Goal: Task Accomplishment & Management: Manage account settings

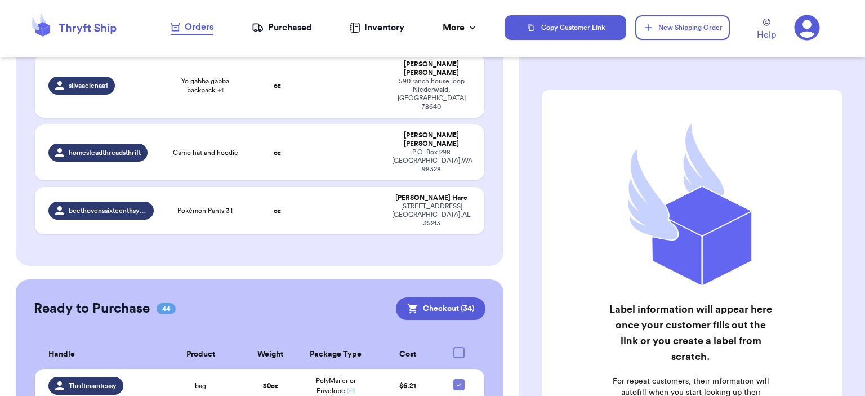
scroll to position [281, 0]
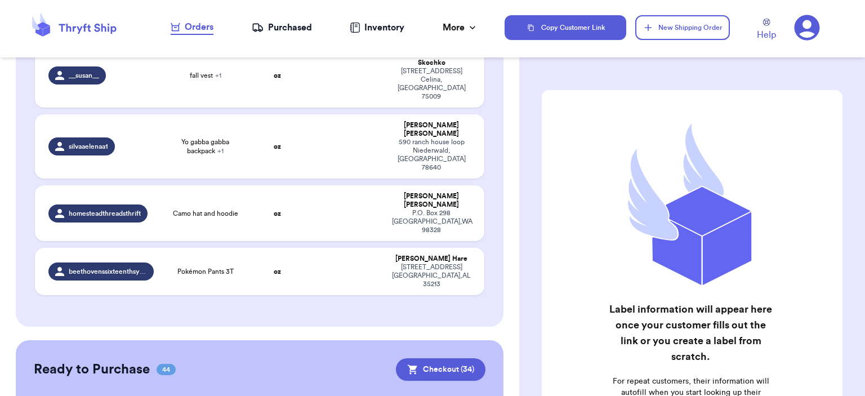
checkbox input "true"
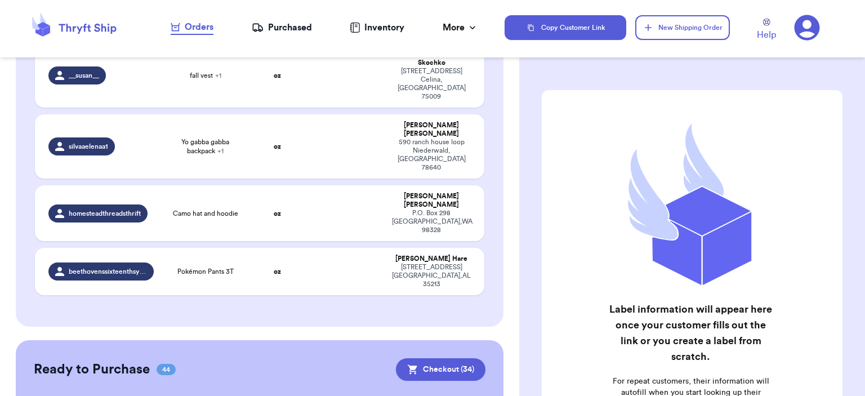
checkbox input "true"
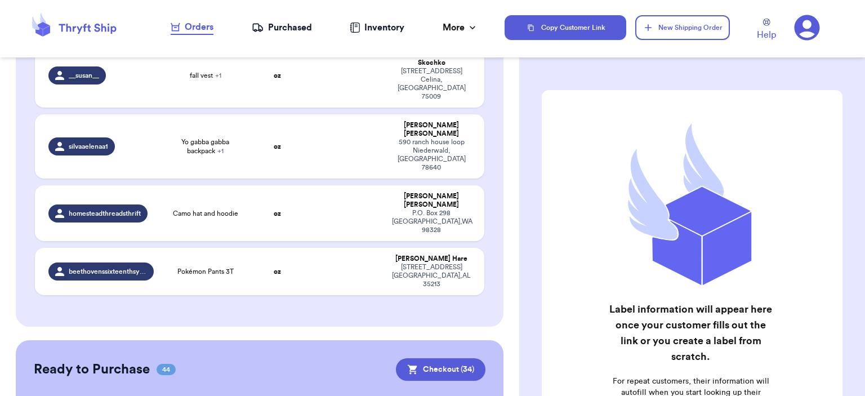
checkbox input "true"
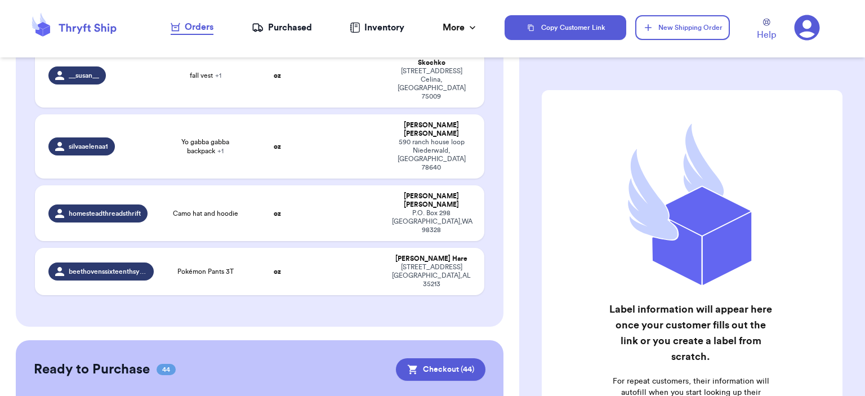
checkbox input "false"
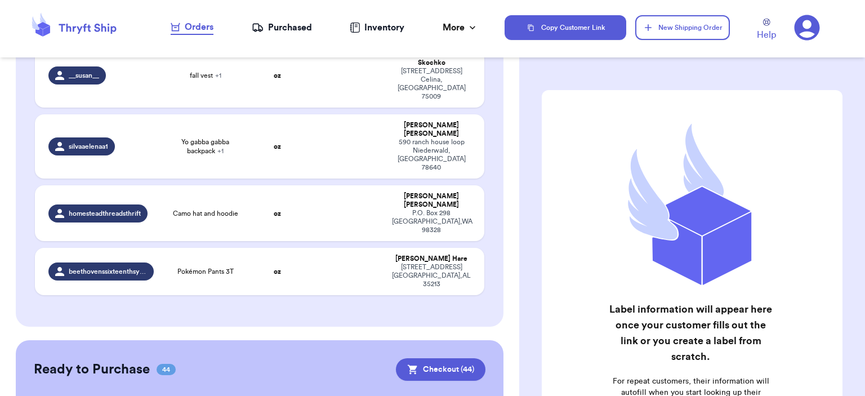
checkbox input "false"
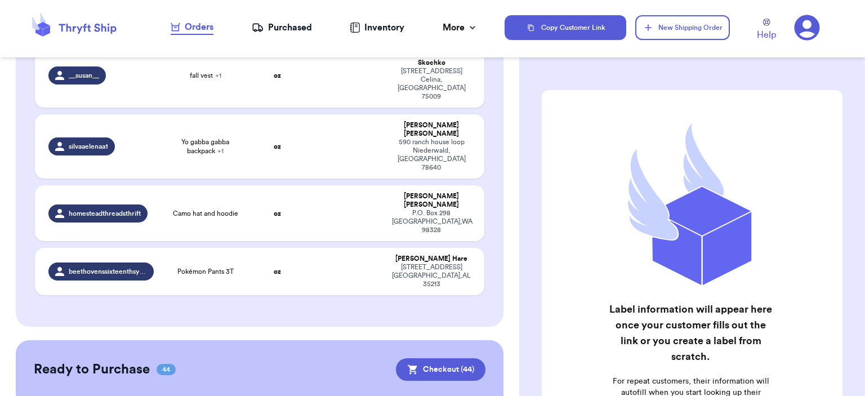
checkbox input "false"
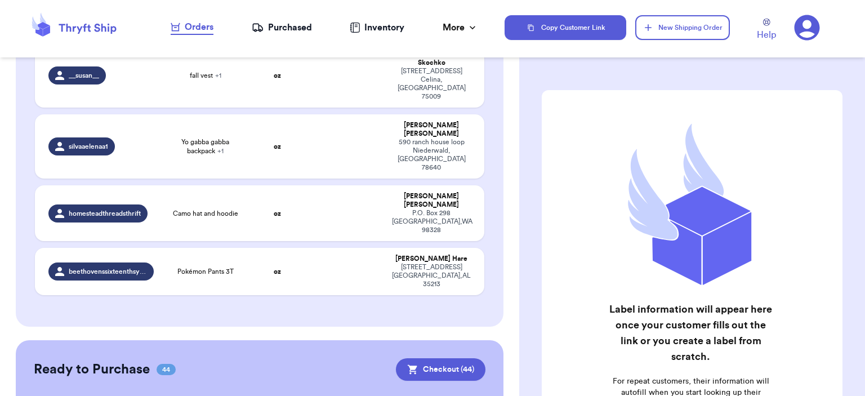
checkbox input "false"
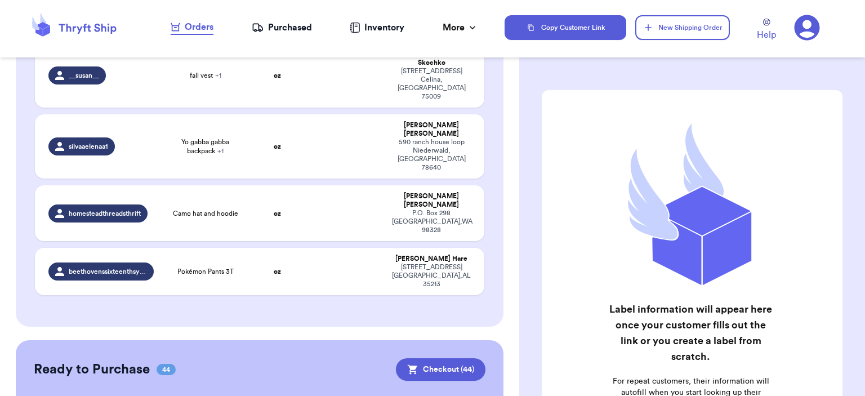
checkbox input "false"
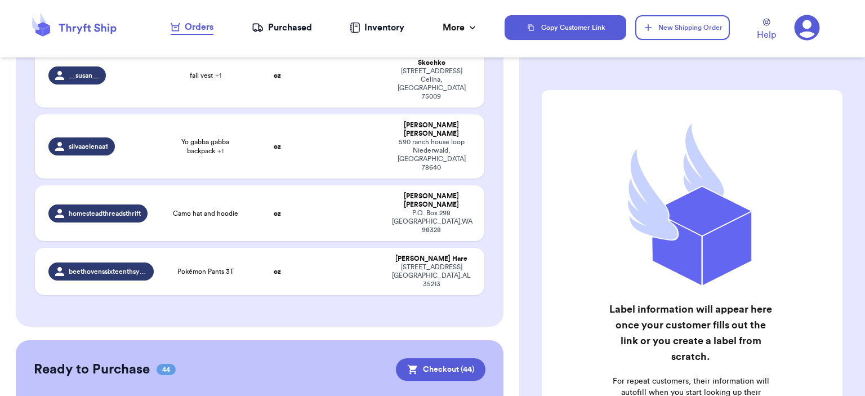
checkbox input "false"
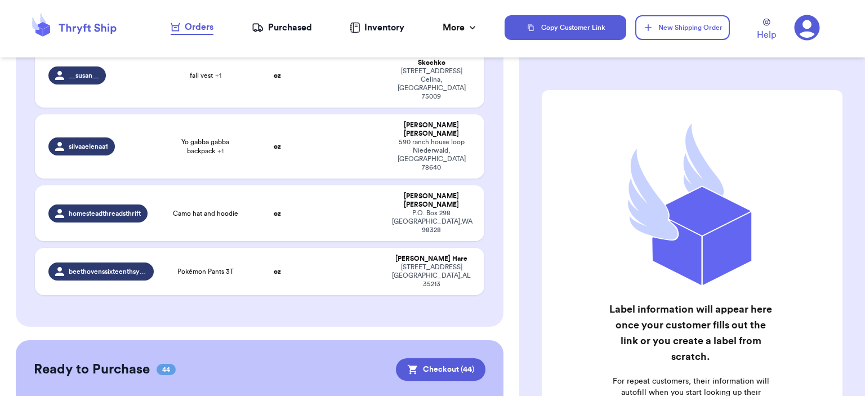
checkbox input "false"
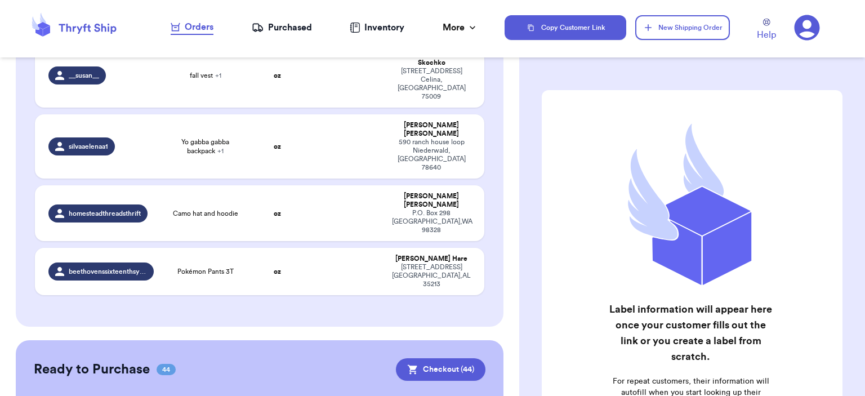
checkbox input "false"
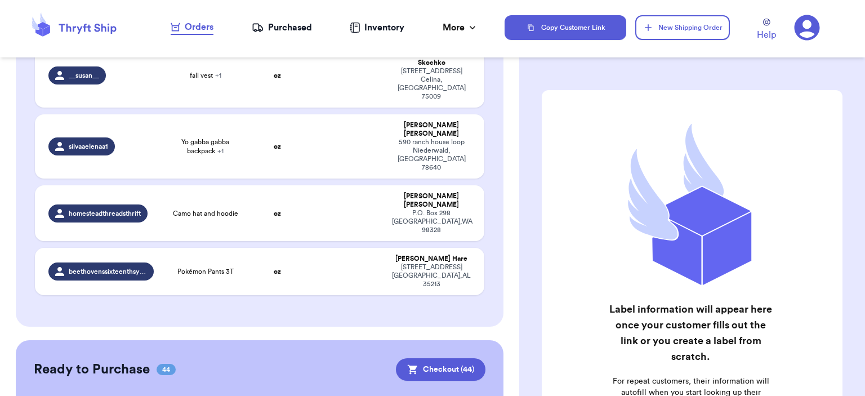
checkbox input "false"
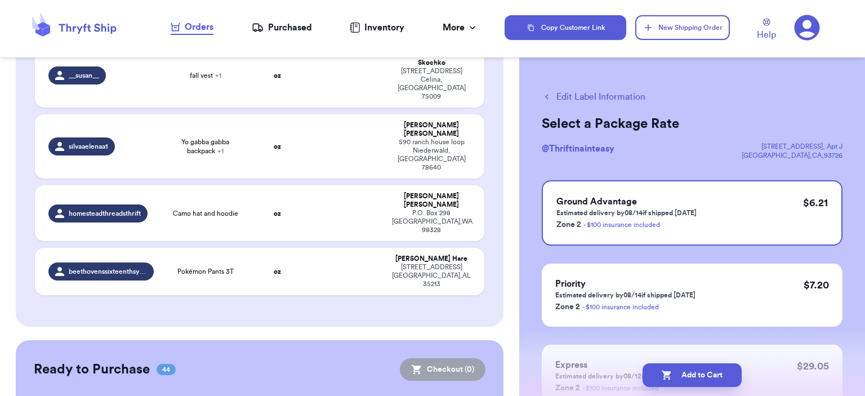
click at [589, 97] on button "Edit Label Information" at bounding box center [593, 97] width 104 height 14
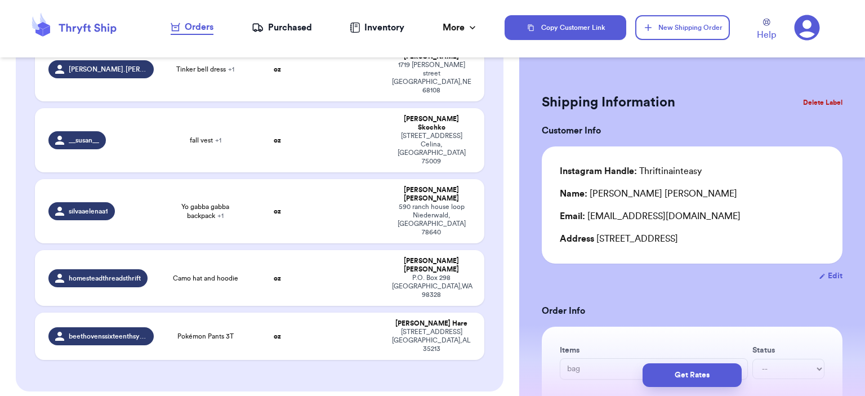
scroll to position [329, 0]
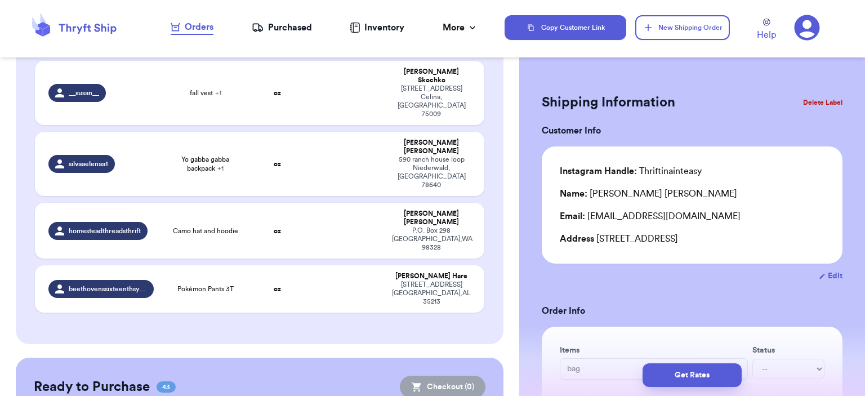
click at [802, 100] on button "Delete Label" at bounding box center [822, 102] width 48 height 25
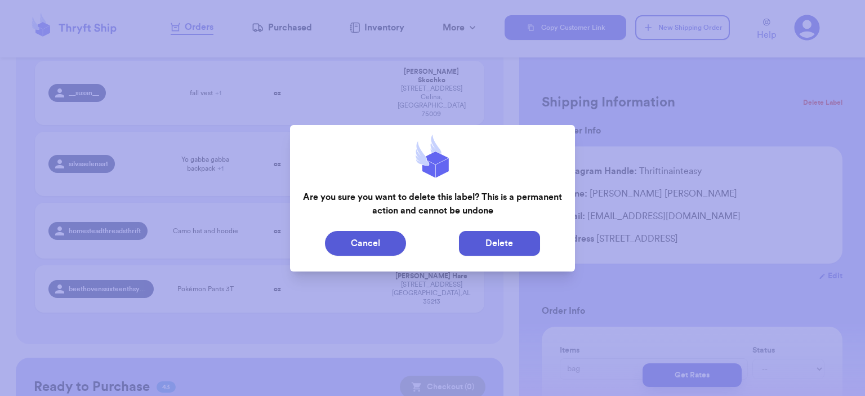
click at [490, 235] on button "Delete" at bounding box center [499, 243] width 81 height 25
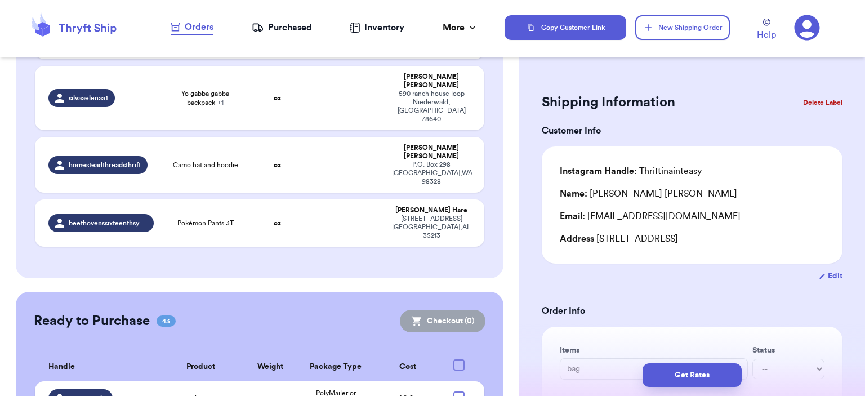
scroll to position [394, 0]
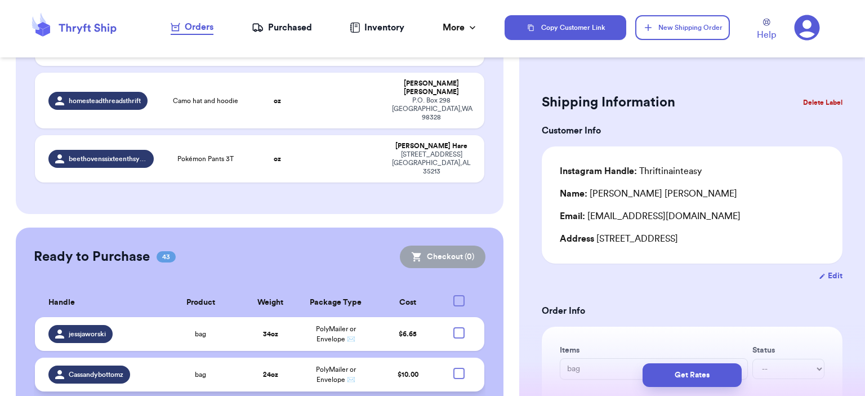
click at [453, 368] on div at bounding box center [458, 373] width 11 height 11
click at [458, 367] on input "checkbox" at bounding box center [458, 367] width 1 height 1
checkbox input "true"
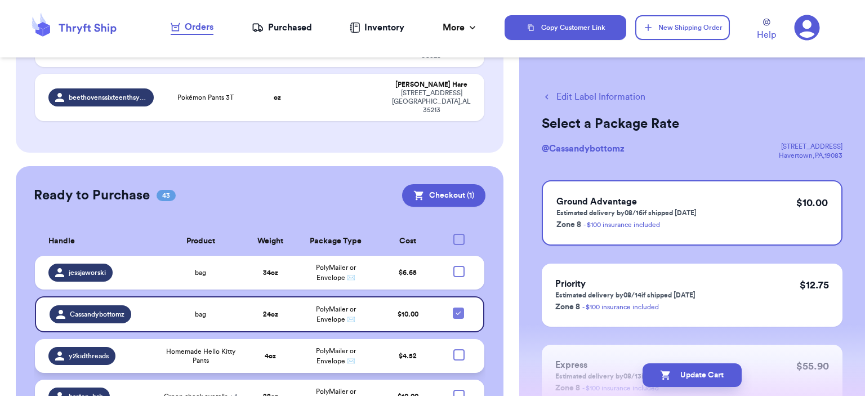
scroll to position [563, 0]
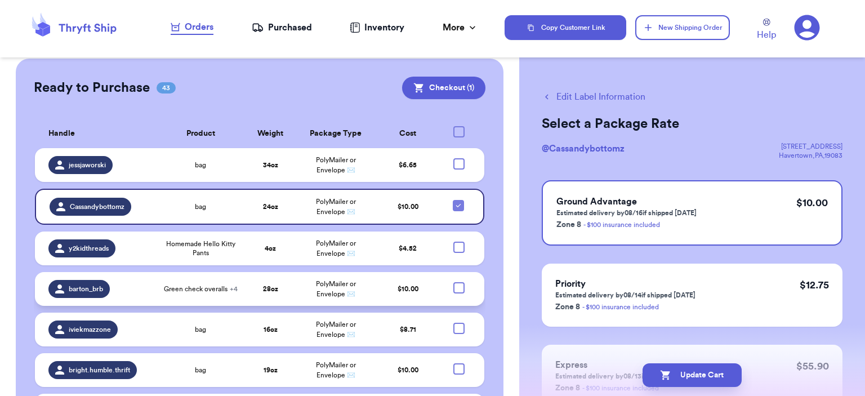
click at [453, 282] on div at bounding box center [458, 287] width 11 height 11
click at [458, 281] on input "checkbox" at bounding box center [458, 281] width 1 height 1
checkbox input "true"
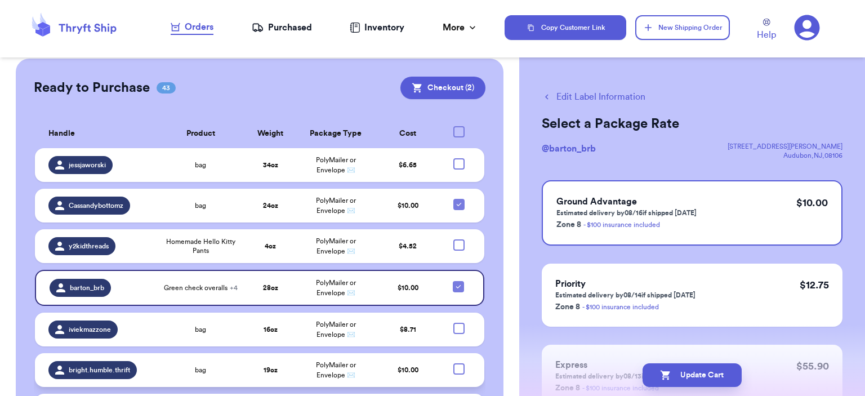
click at [453, 363] on div at bounding box center [458, 368] width 11 height 11
click at [458, 362] on input "checkbox" at bounding box center [458, 362] width 1 height 1
checkbox input "true"
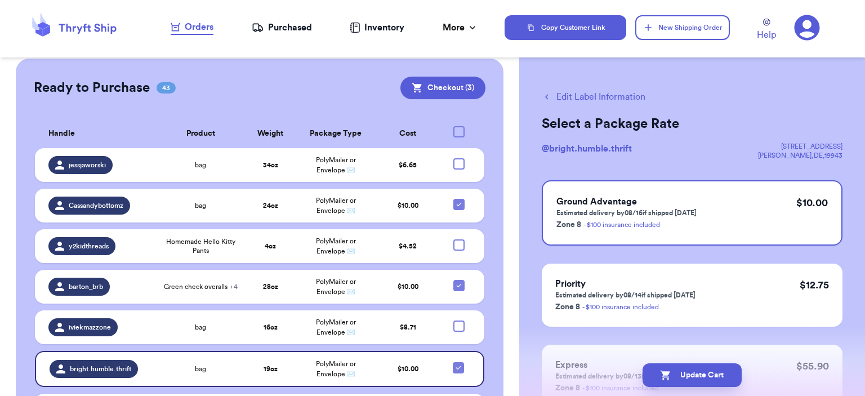
checkbox input "true"
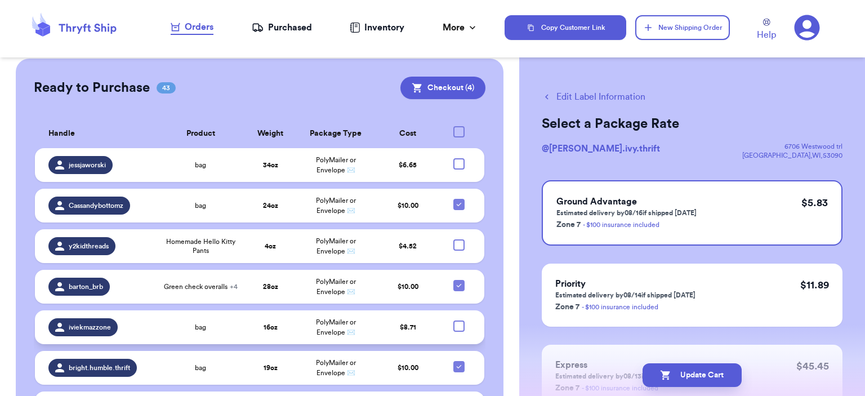
click at [453, 310] on td at bounding box center [462, 327] width 44 height 34
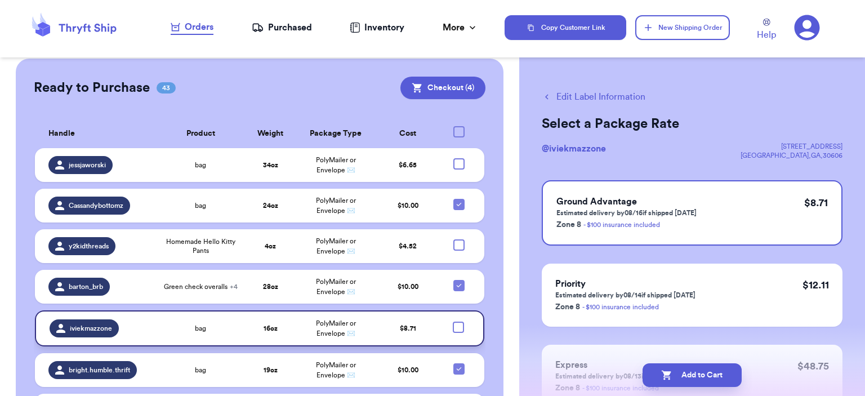
click at [453, 321] on div at bounding box center [458, 326] width 11 height 11
click at [458, 321] on input "checkbox" at bounding box center [458, 321] width 1 height 1
checkbox input "true"
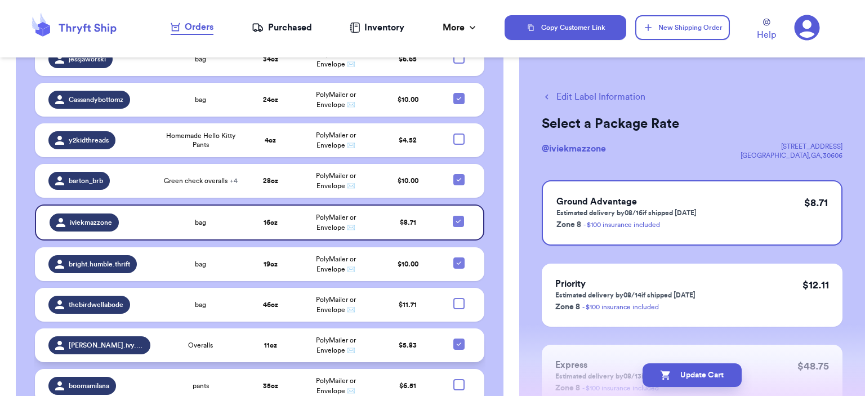
scroll to position [675, 0]
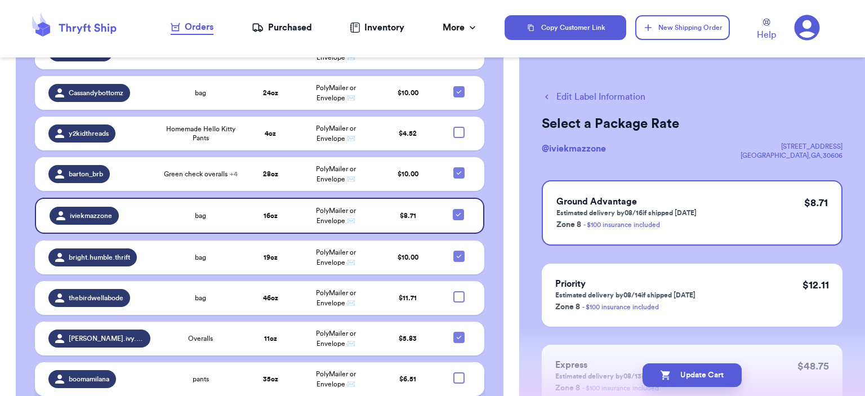
click at [453, 372] on div at bounding box center [458, 377] width 11 height 11
click at [458, 371] on input "checkbox" at bounding box center [458, 371] width 1 height 1
checkbox input "true"
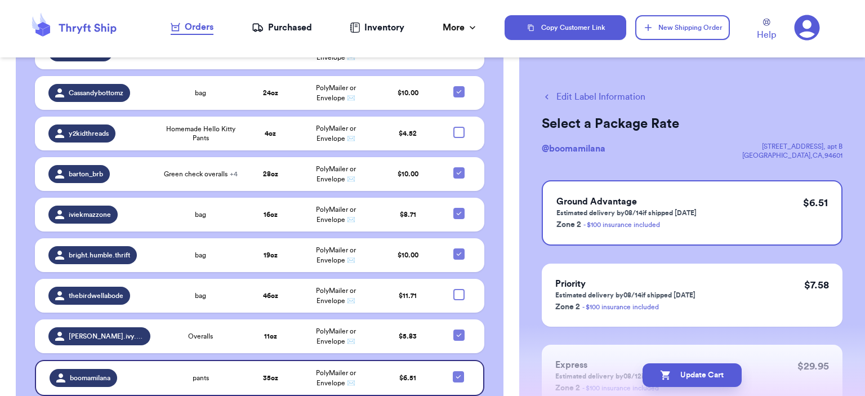
checkbox input "true"
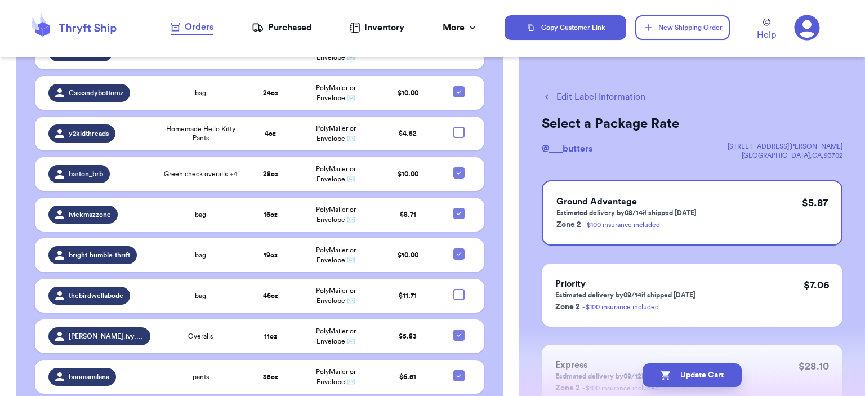
checkbox input "true"
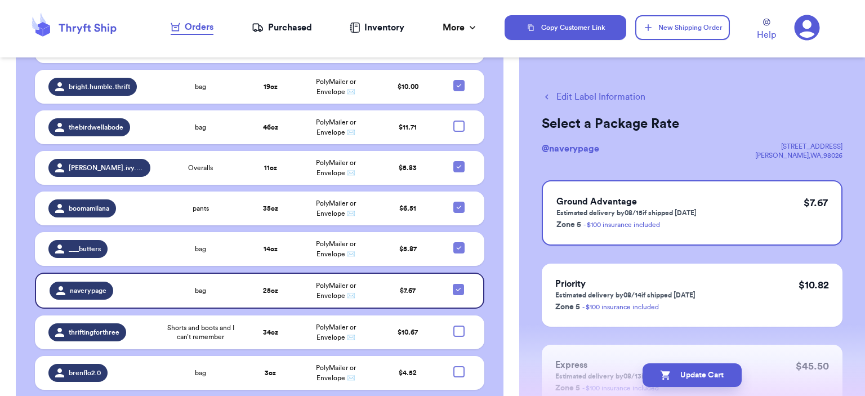
scroll to position [844, 0]
click at [453, 325] on div at bounding box center [458, 330] width 11 height 11
click at [458, 324] on input "checkbox" at bounding box center [458, 324] width 1 height 1
checkbox input "true"
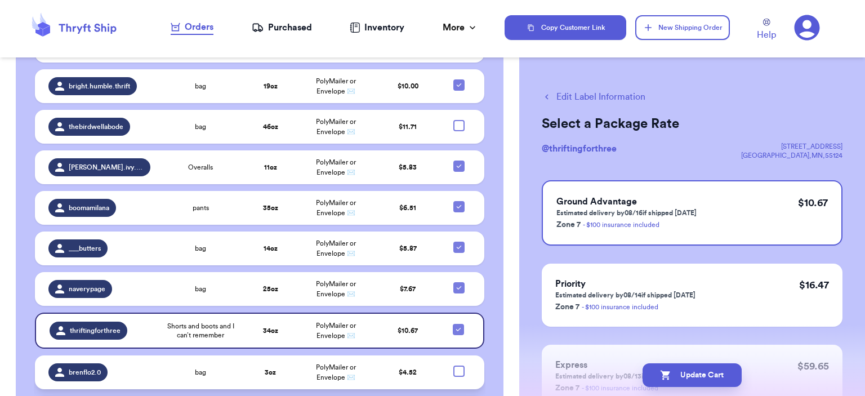
click at [453, 365] on div at bounding box center [458, 370] width 11 height 11
click at [458, 365] on input "checkbox" at bounding box center [458, 365] width 1 height 1
checkbox input "true"
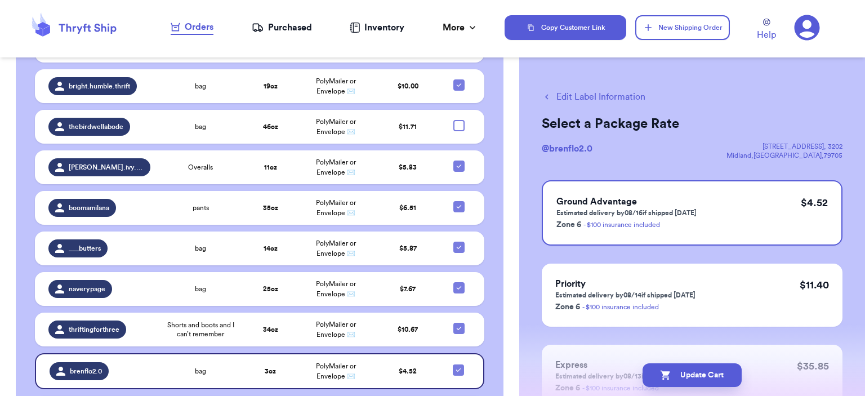
checkbox input "true"
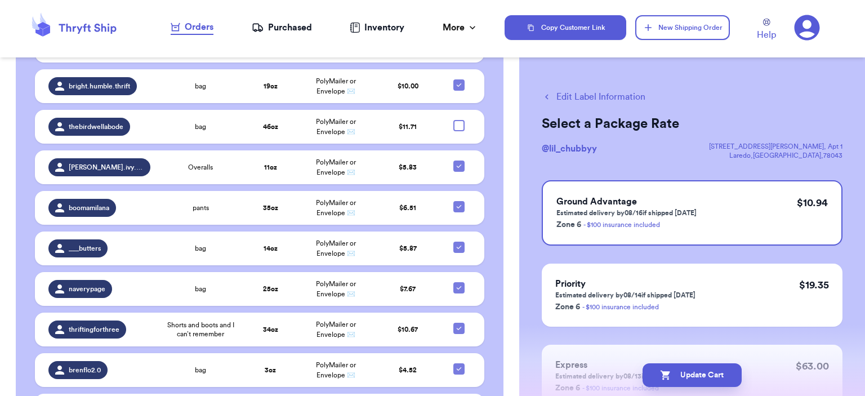
click at [458, 395] on input "checkbox" at bounding box center [458, 403] width 1 height 1
checkbox input "true"
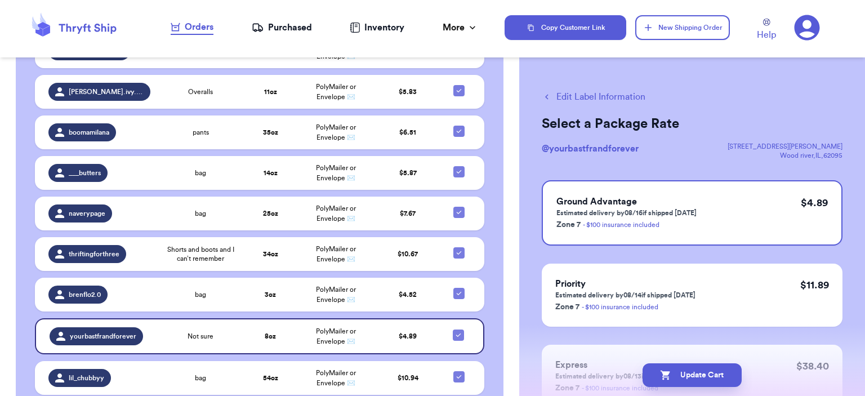
scroll to position [1013, 0]
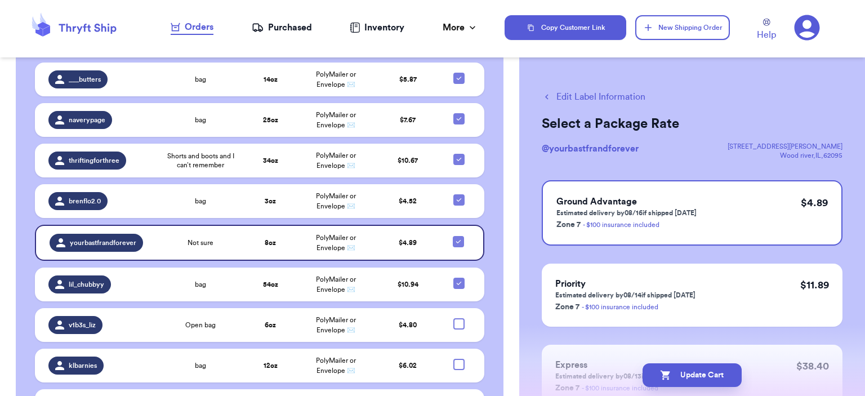
click at [458, 395] on input "checkbox" at bounding box center [458, 398] width 1 height 1
checkbox input "true"
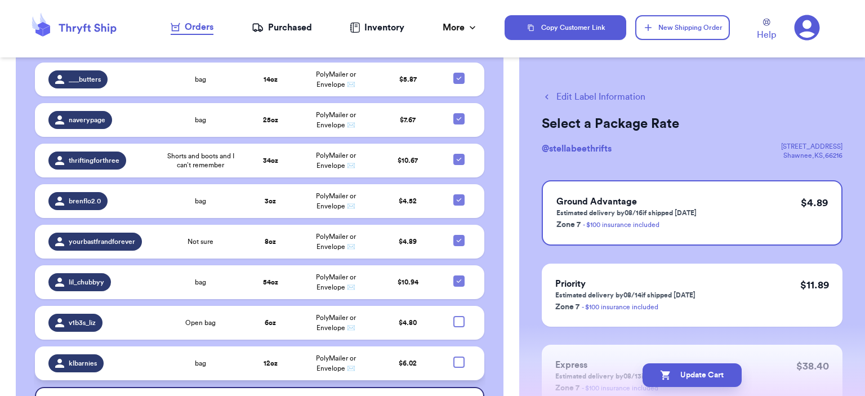
click at [453, 356] on div at bounding box center [458, 361] width 11 height 11
click at [458, 356] on input "checkbox" at bounding box center [458, 356] width 1 height 1
checkbox input "true"
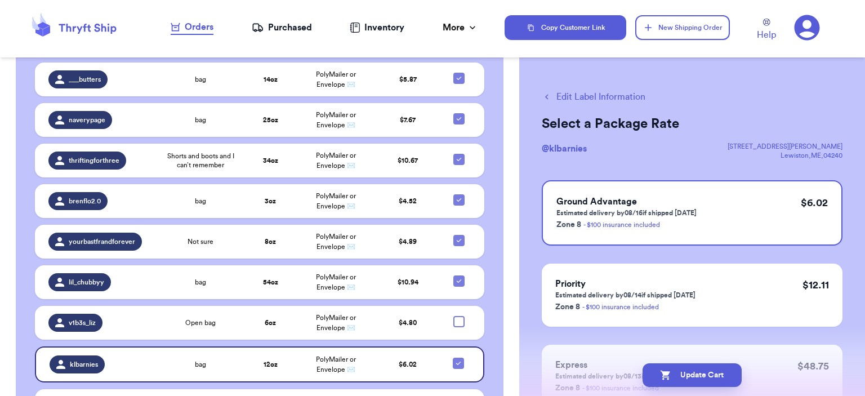
checkbox input "true"
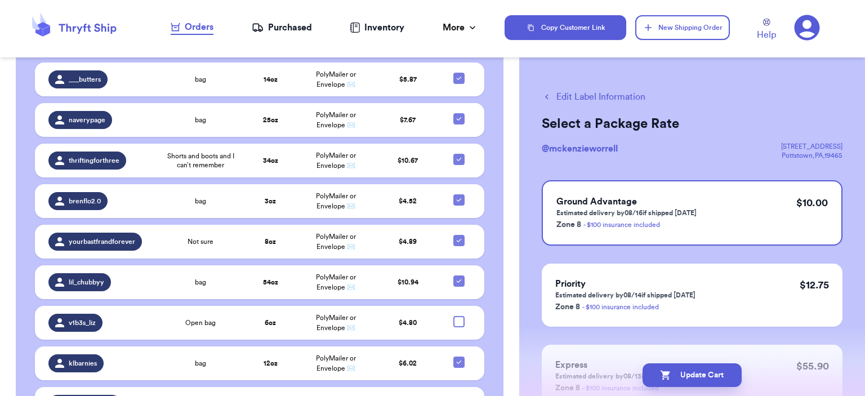
checkbox input "true"
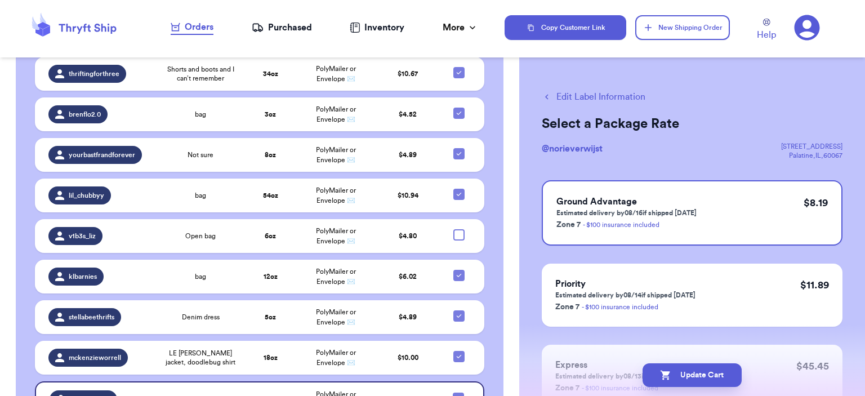
scroll to position [1238, 0]
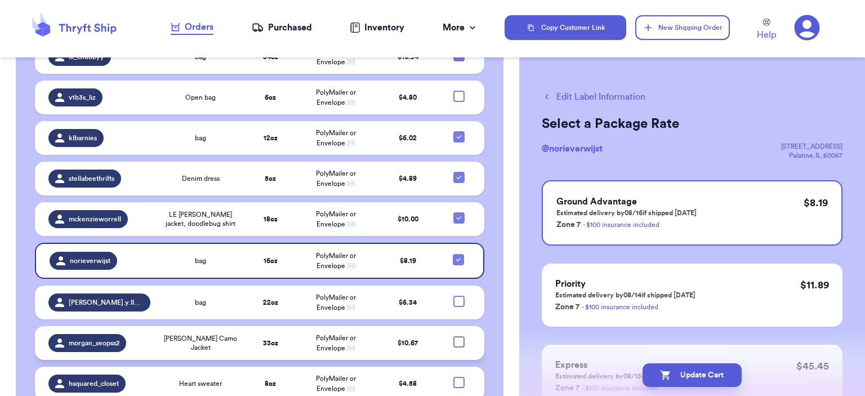
click at [453, 336] on div at bounding box center [458, 341] width 11 height 11
click at [458, 335] on input "checkbox" at bounding box center [458, 335] width 1 height 1
checkbox input "true"
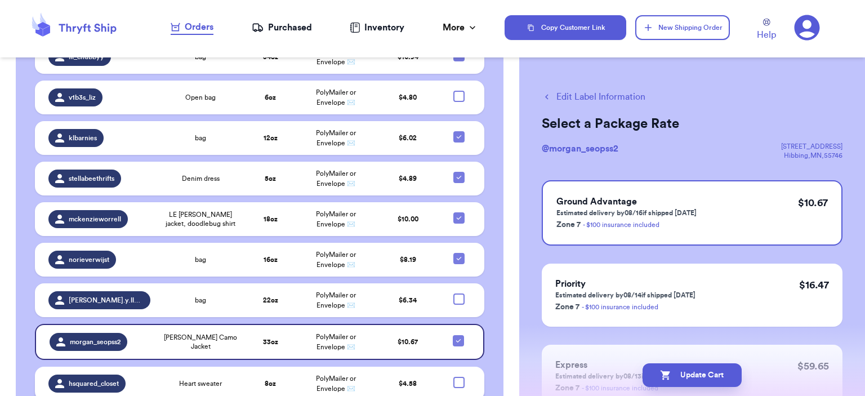
click at [453, 377] on div at bounding box center [458, 382] width 11 height 11
click at [458, 376] on input "checkbox" at bounding box center [458, 376] width 1 height 1
checkbox input "true"
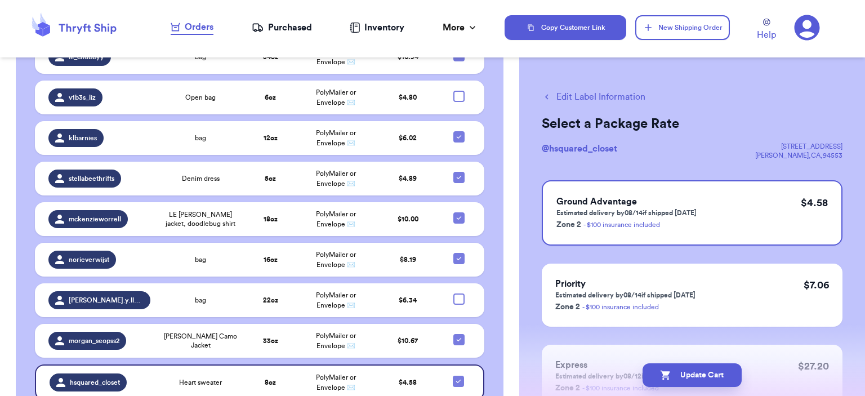
checkbox input "true"
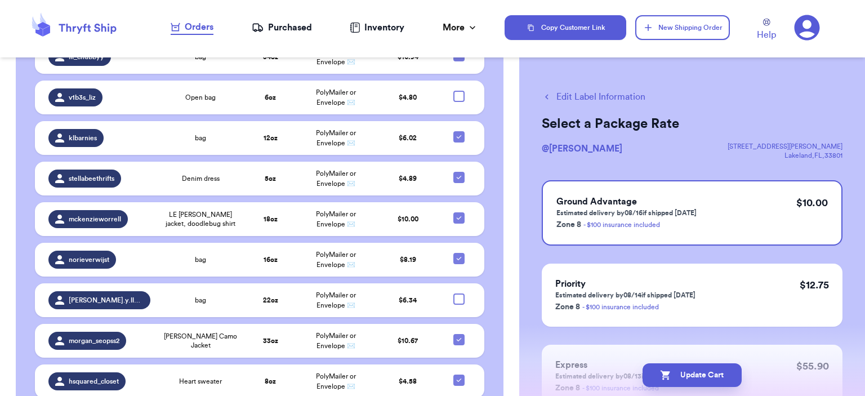
checkbox input "true"
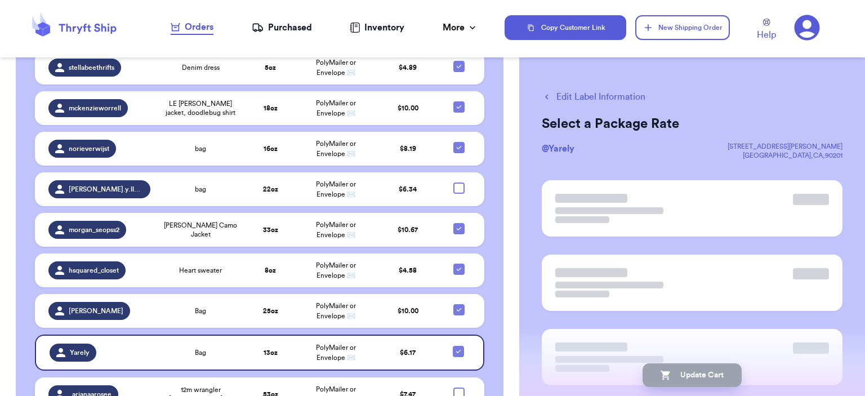
scroll to position [1351, 0]
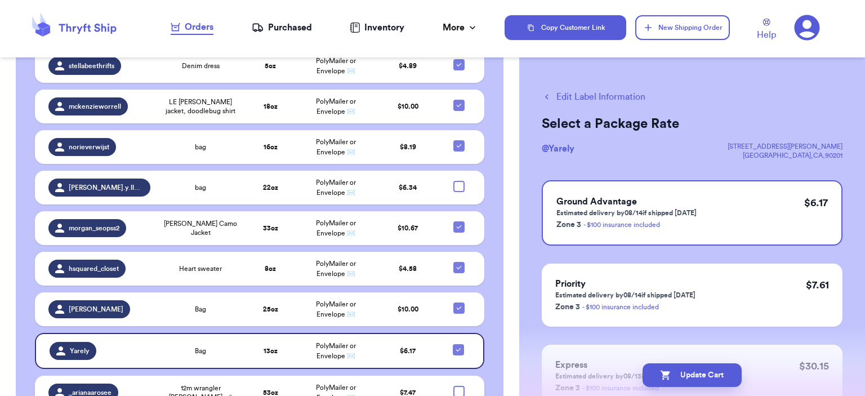
click at [453, 386] on div at bounding box center [458, 391] width 11 height 11
click at [458, 385] on input "checkbox" at bounding box center [458, 385] width 1 height 1
checkbox input "true"
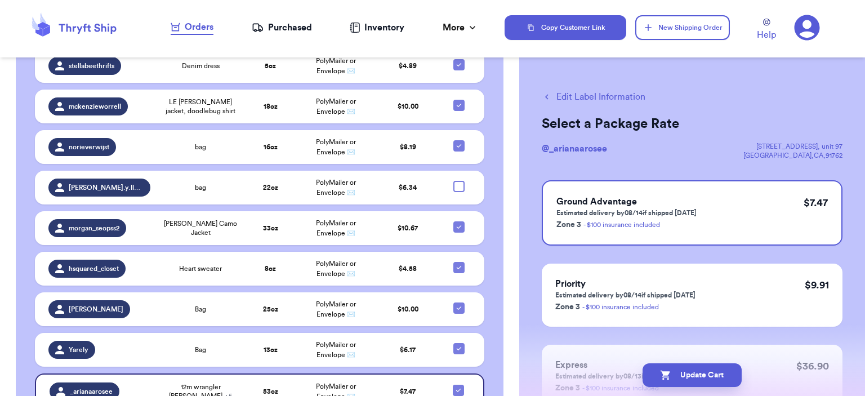
checkbox input "true"
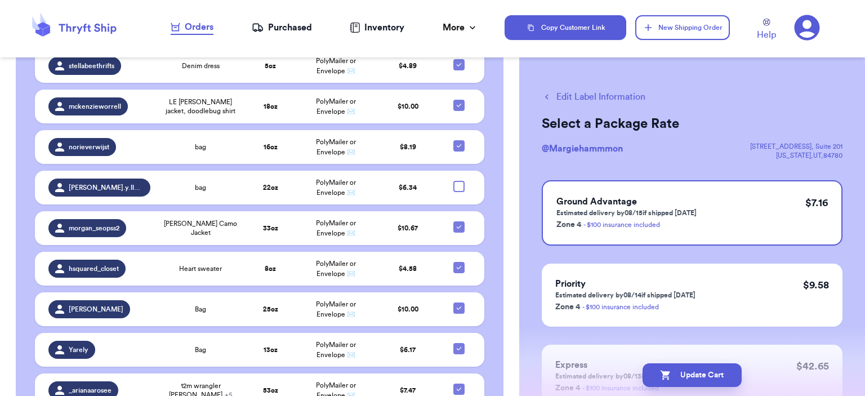
scroll to position [1463, 0]
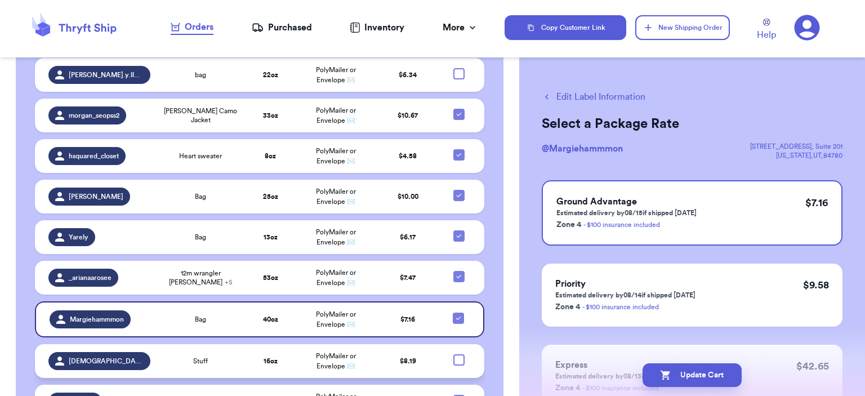
click at [453, 354] on div at bounding box center [458, 359] width 11 height 11
click at [458, 353] on input "checkbox" at bounding box center [458, 353] width 1 height 1
checkbox input "true"
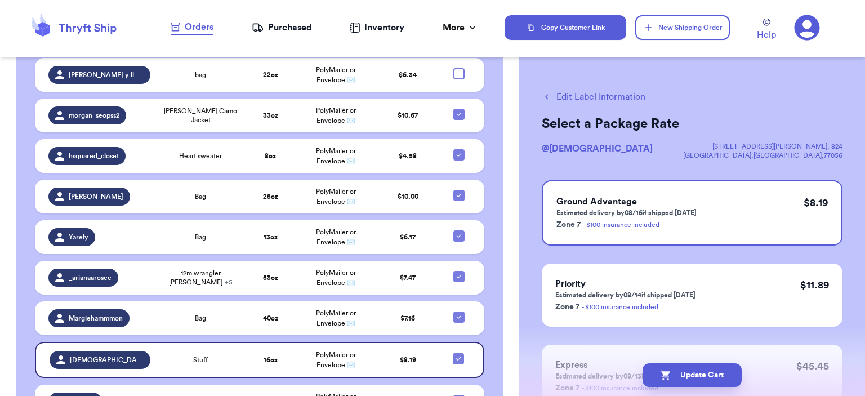
click at [453, 395] on div at bounding box center [458, 400] width 11 height 11
click at [458, 394] on input "checkbox" at bounding box center [458, 394] width 1 height 1
checkbox input "true"
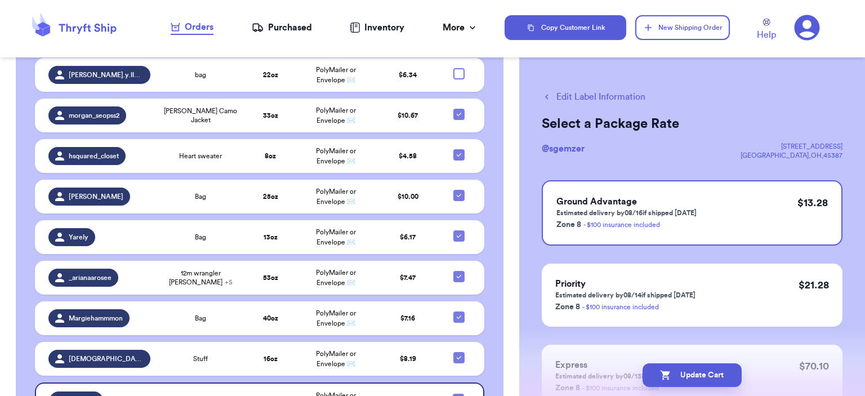
checkbox input "true"
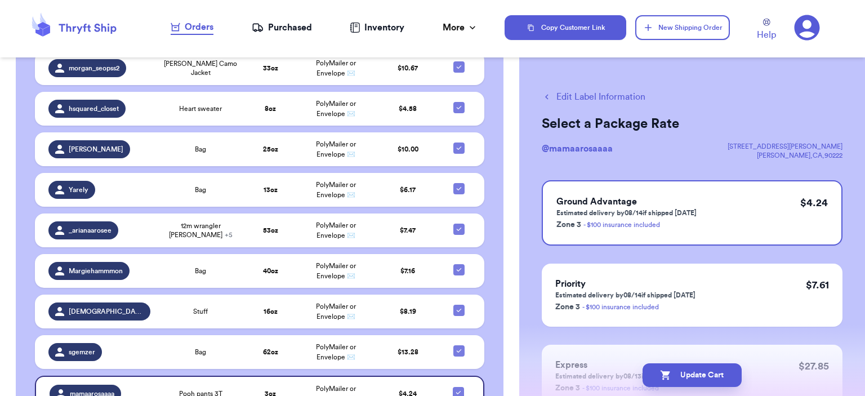
scroll to position [1576, 0]
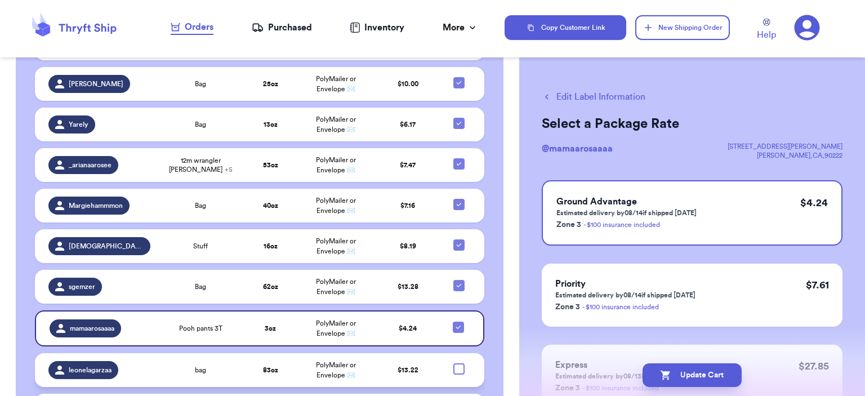
click at [453, 363] on div at bounding box center [458, 368] width 11 height 11
click at [458, 362] on input "checkbox" at bounding box center [458, 362] width 1 height 1
checkbox input "true"
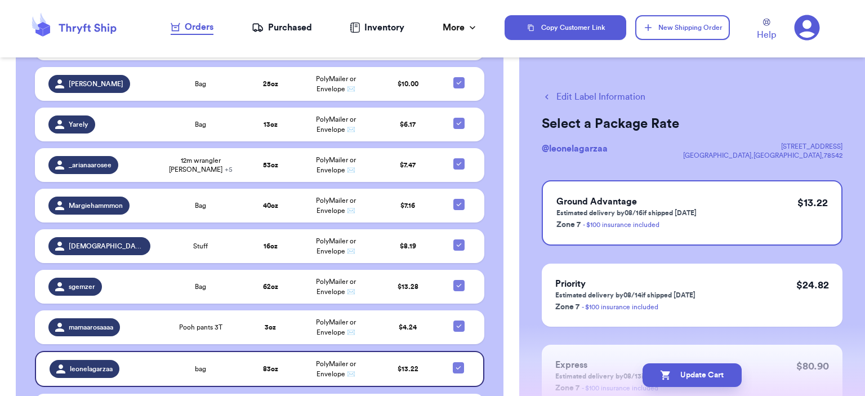
click at [458, 395] on input "checkbox" at bounding box center [458, 403] width 1 height 1
checkbox input "true"
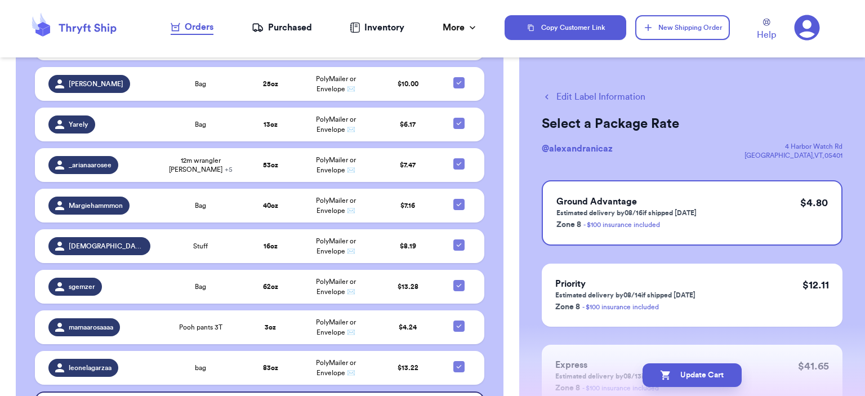
checkbox input "true"
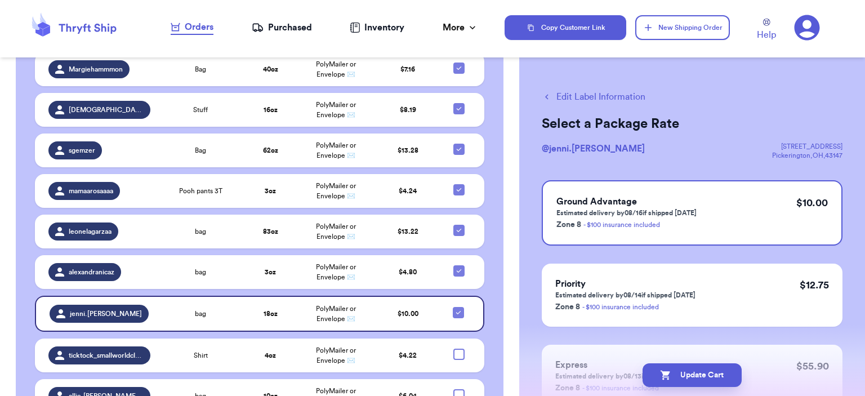
scroll to position [1745, 0]
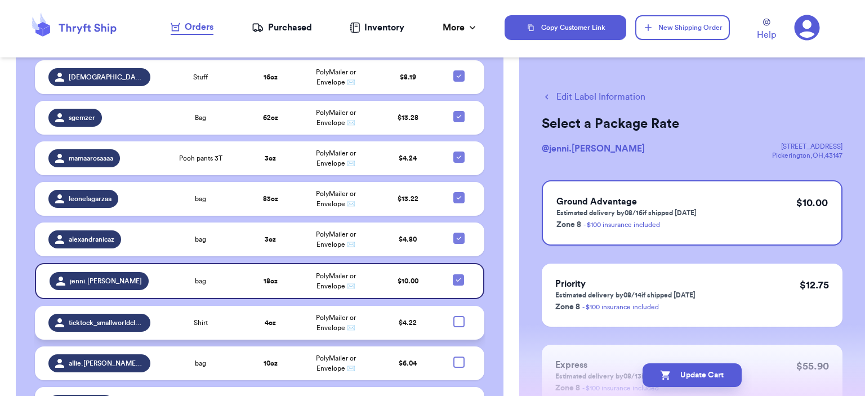
click at [453, 316] on div at bounding box center [458, 321] width 11 height 11
click at [458, 315] on input "checkbox" at bounding box center [458, 315] width 1 height 1
checkbox input "true"
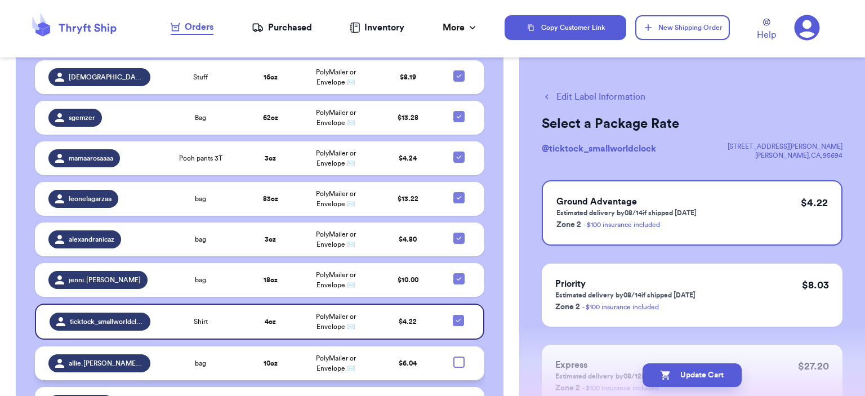
click at [453, 356] on div at bounding box center [458, 361] width 11 height 11
click at [458, 356] on input "checkbox" at bounding box center [458, 356] width 1 height 1
checkbox input "true"
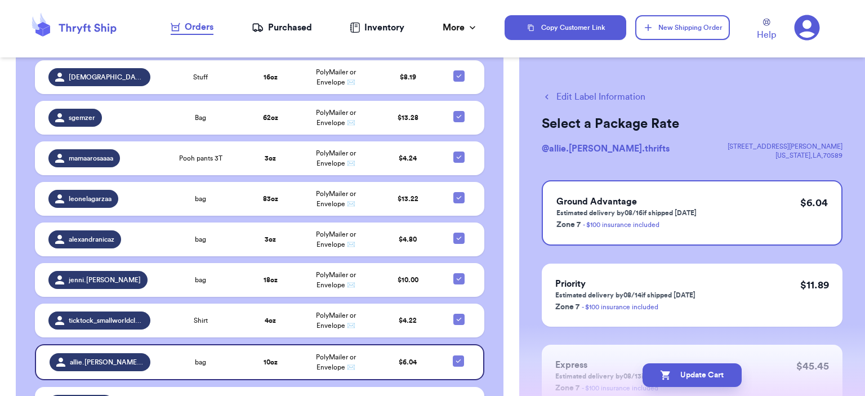
click at [453, 395] on div at bounding box center [458, 402] width 11 height 11
click at [458, 395] on input "checkbox" at bounding box center [458, 396] width 1 height 1
checkbox input "true"
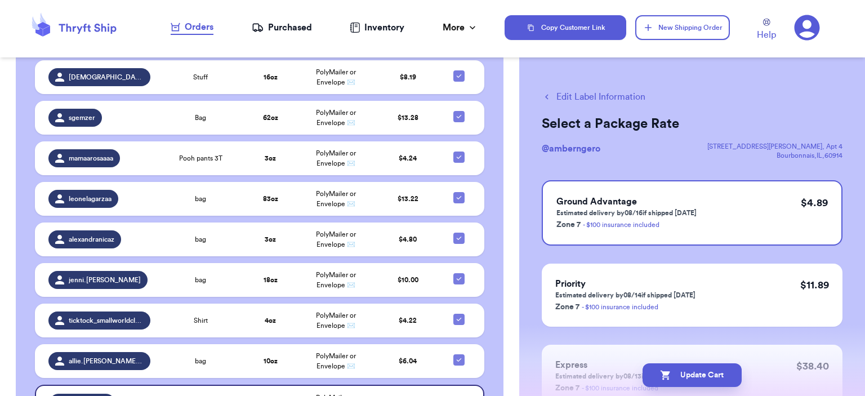
checkbox input "true"
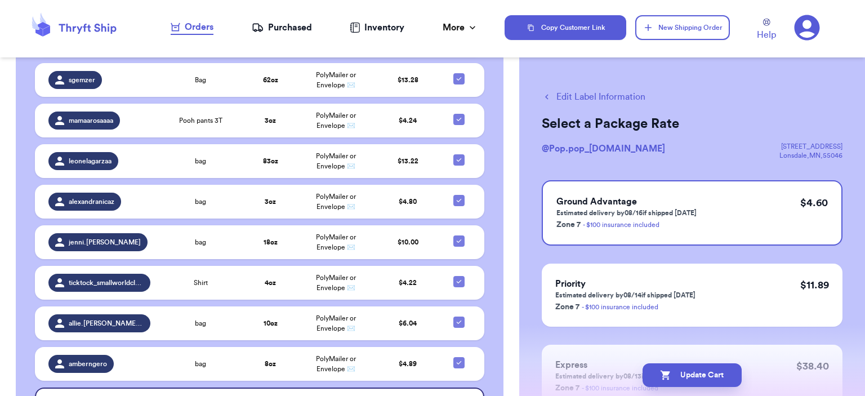
scroll to position [1801, 0]
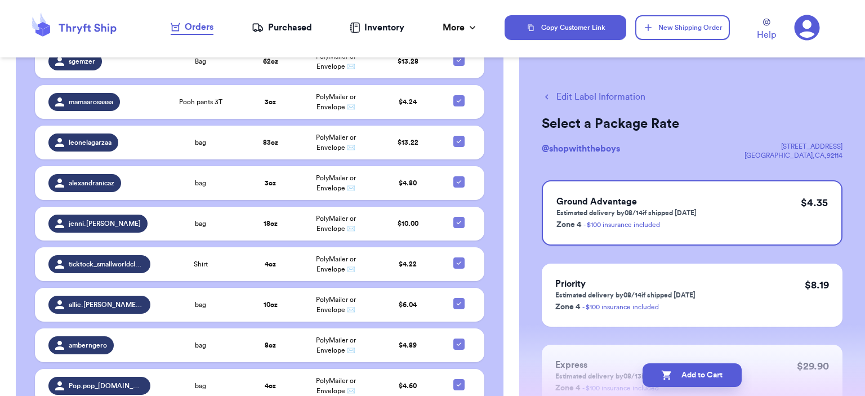
checkbox input "true"
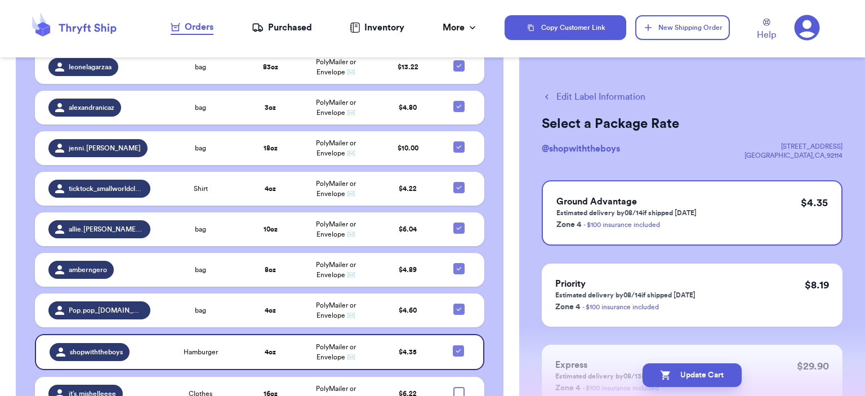
scroll to position [1970, 0]
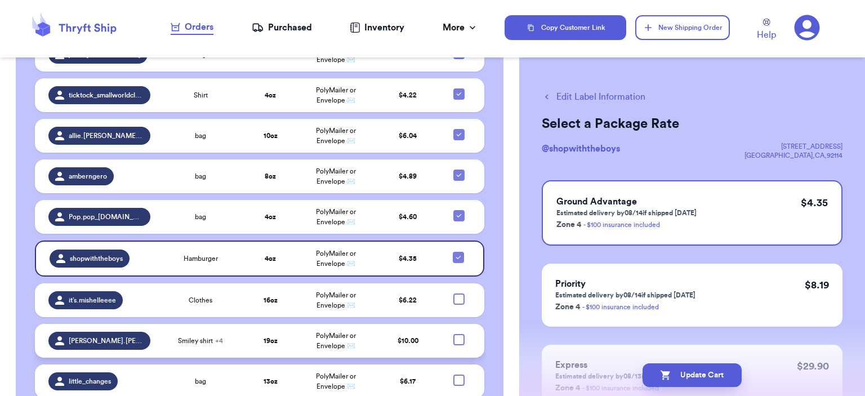
click at [453, 334] on div at bounding box center [458, 339] width 11 height 11
click at [458, 333] on input "checkbox" at bounding box center [458, 333] width 1 height 1
checkbox input "true"
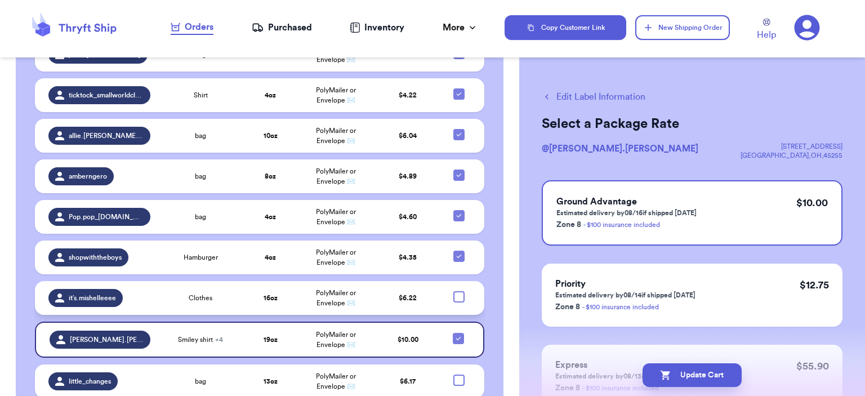
click at [448, 281] on td at bounding box center [462, 298] width 44 height 34
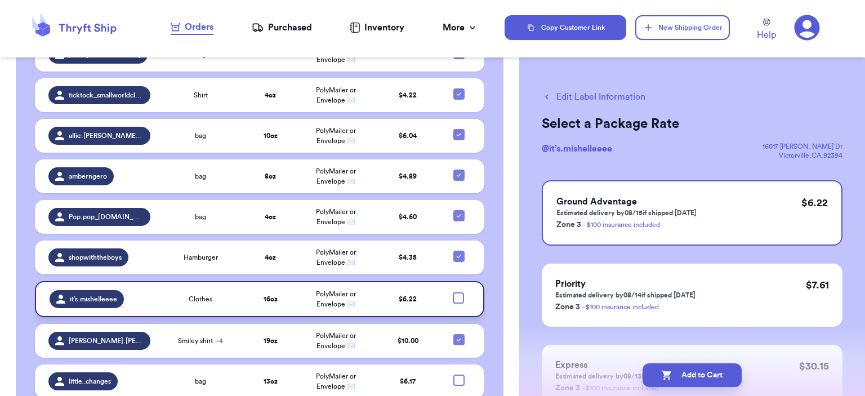
click at [453, 292] on div at bounding box center [458, 297] width 11 height 11
click at [458, 292] on input "checkbox" at bounding box center [458, 292] width 1 height 1
checkbox input "true"
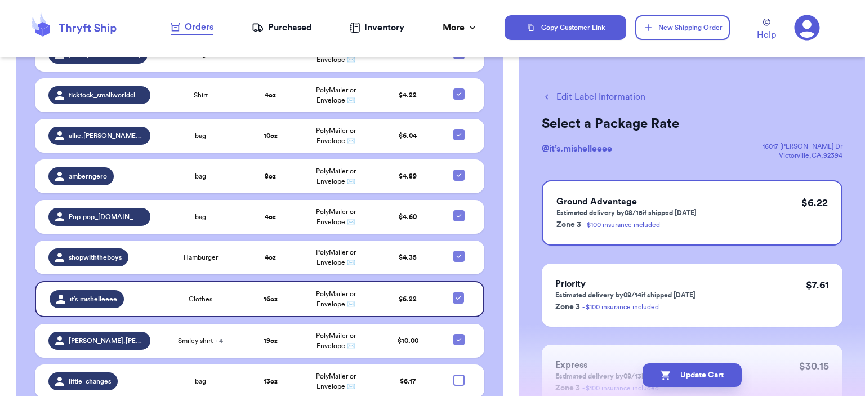
checkbox input "true"
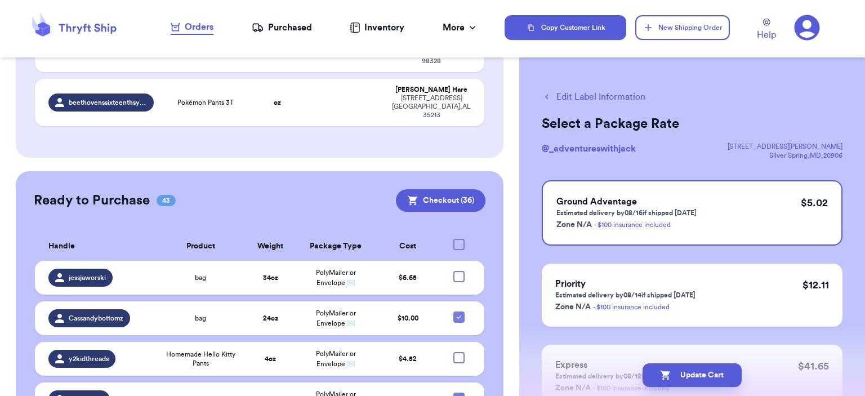
scroll to position [394, 0]
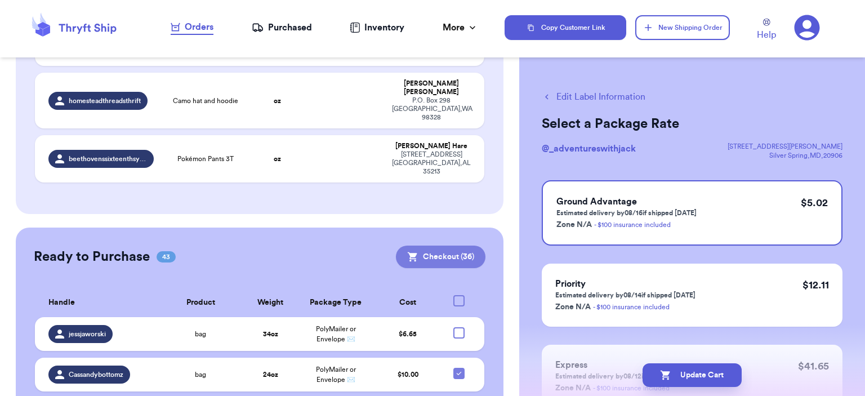
click at [465, 245] on button "Checkout ( 36 )" at bounding box center [440, 256] width 89 height 23
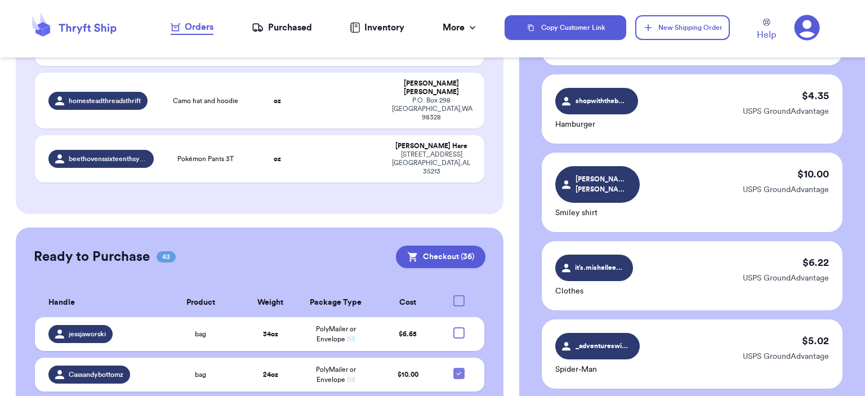
scroll to position [2868, 0]
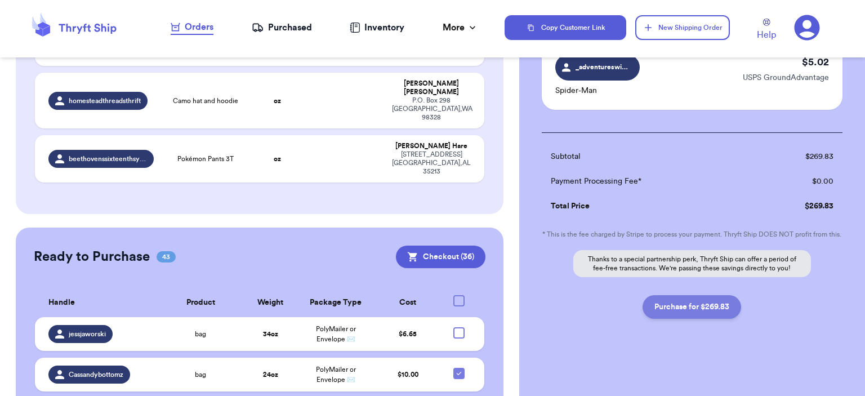
click at [702, 308] on button "Purchase for $269.83" at bounding box center [691, 307] width 98 height 24
checkbox input "false"
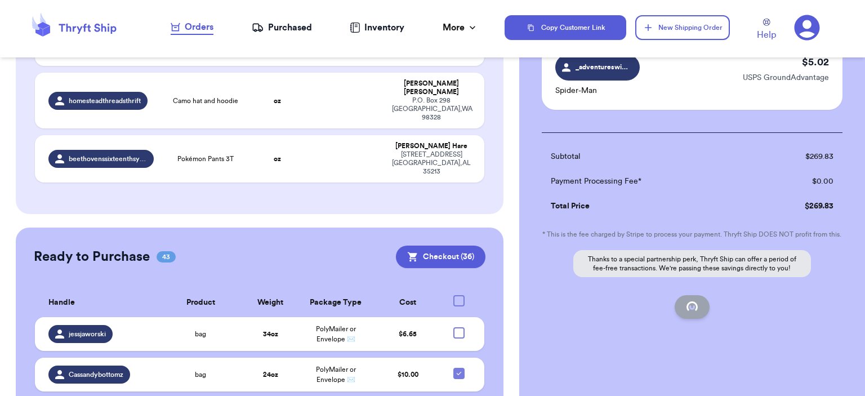
checkbox input "false"
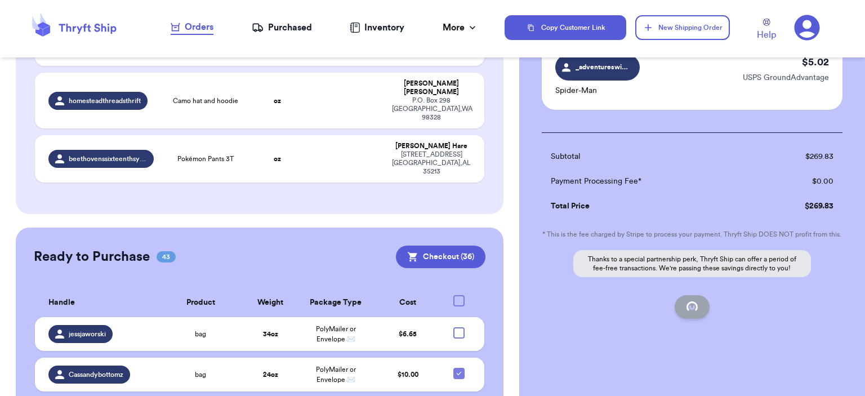
checkbox input "false"
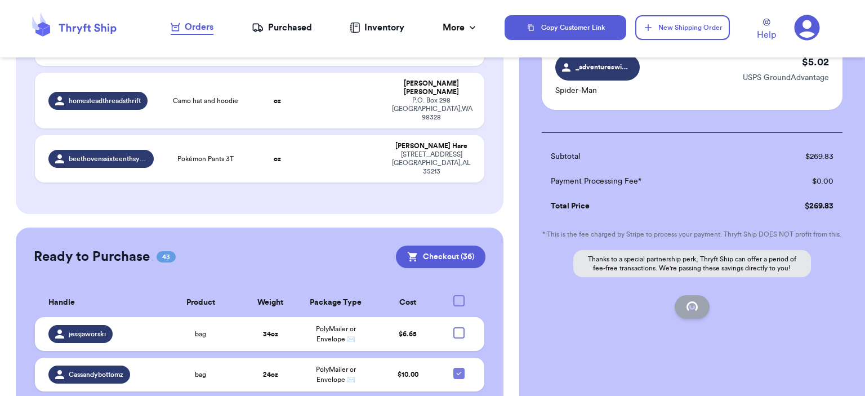
checkbox input "false"
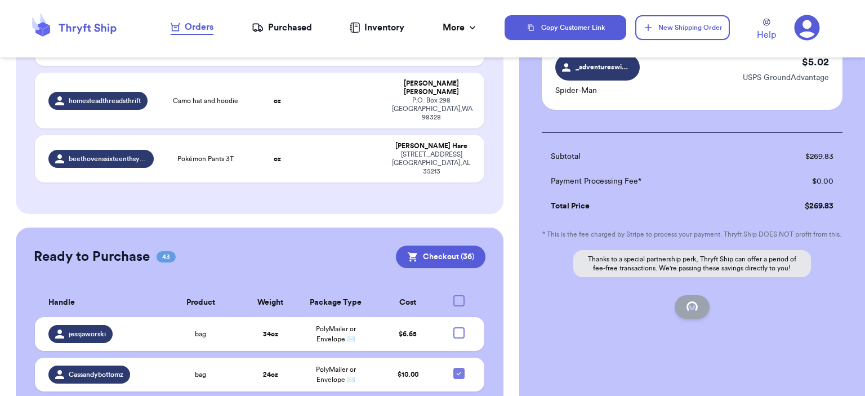
checkbox input "false"
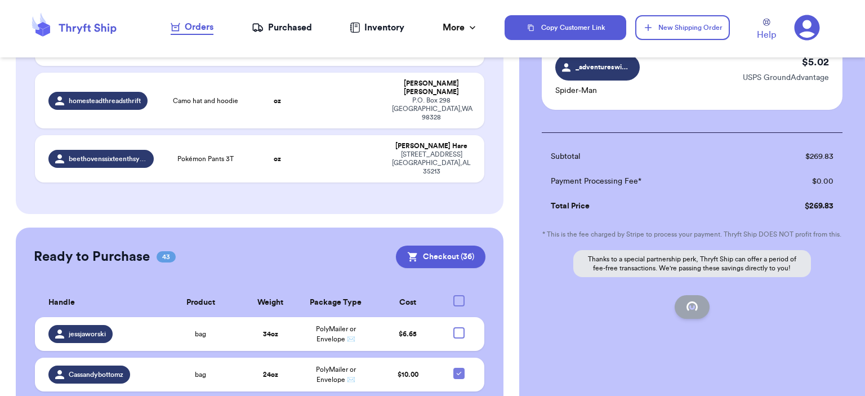
checkbox input "false"
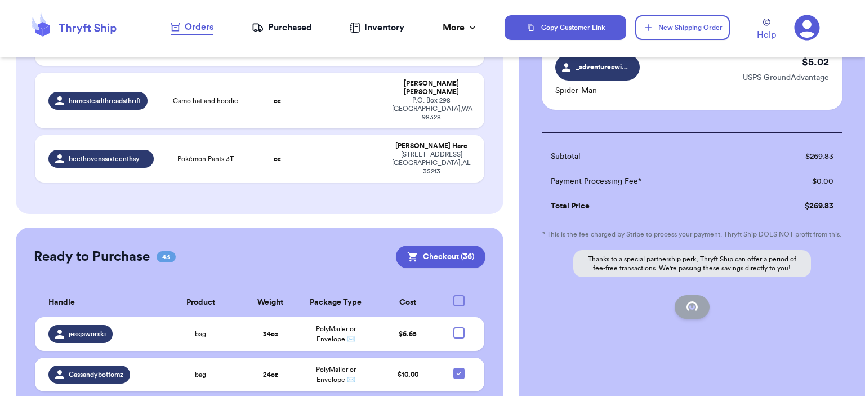
checkbox input "false"
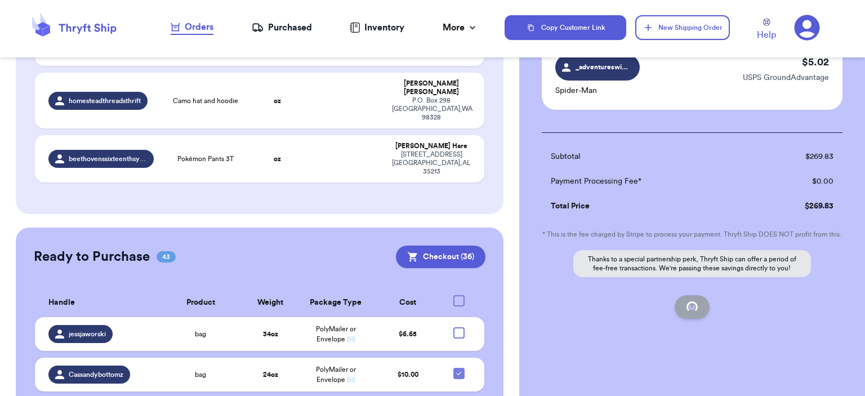
checkbox input "false"
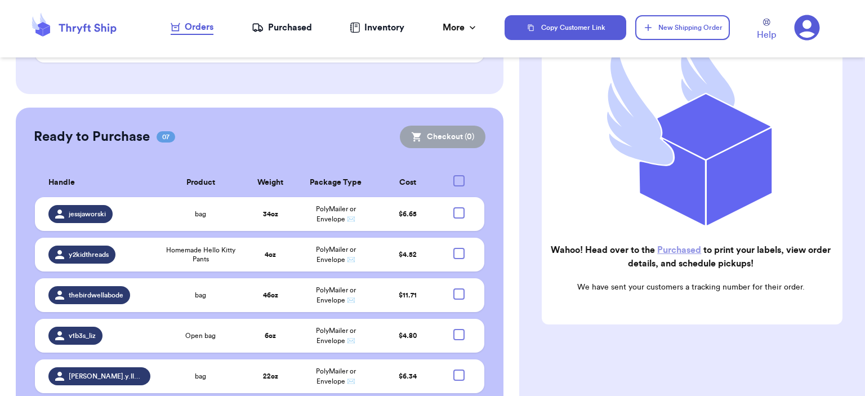
scroll to position [518, 0]
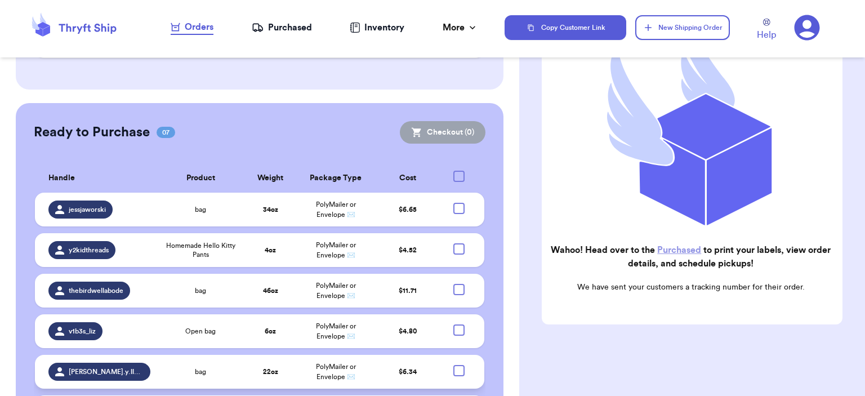
click at [281, 355] on td "22 oz" at bounding box center [270, 372] width 52 height 34
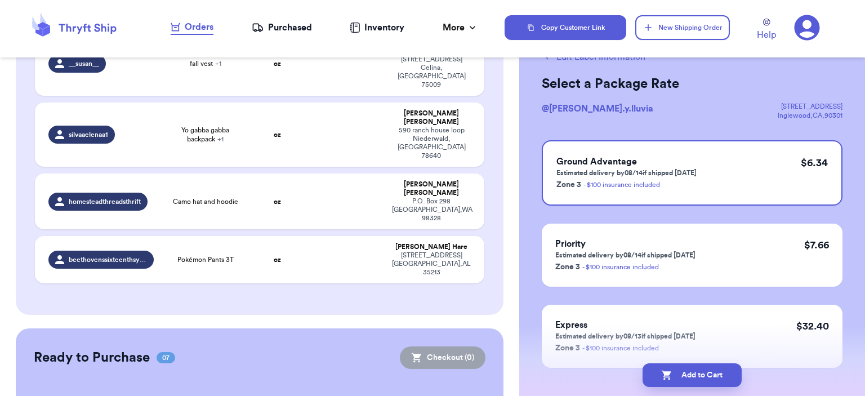
scroll to position [0, 0]
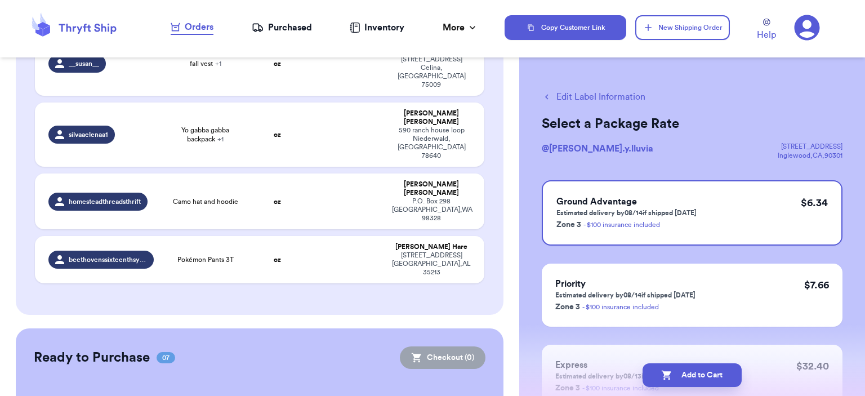
click at [592, 94] on button "Edit Label Information" at bounding box center [593, 97] width 104 height 14
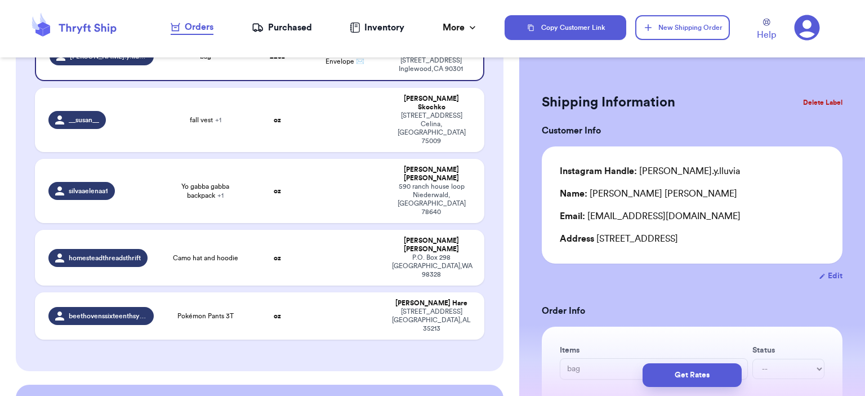
scroll to position [341, 0]
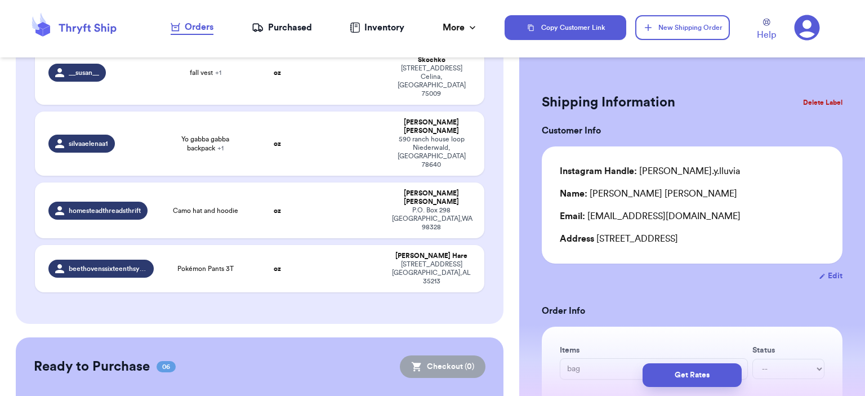
click at [815, 97] on button "Delete Label" at bounding box center [822, 102] width 48 height 25
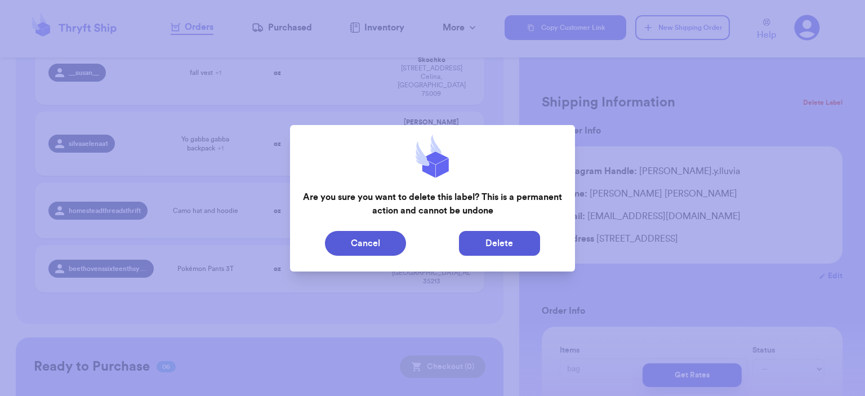
click at [482, 244] on button "Delete" at bounding box center [499, 243] width 81 height 25
type input "Brown pants"
type input "0"
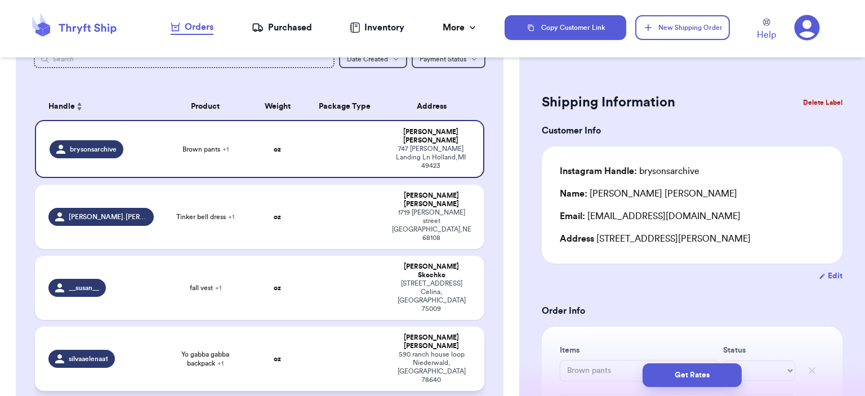
scroll to position [56, 0]
